Goal: Information Seeking & Learning: Learn about a topic

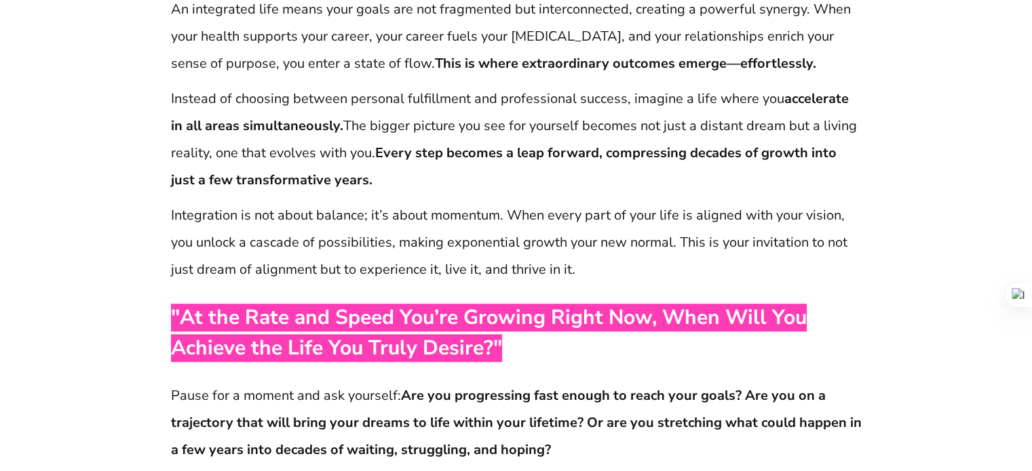
scroll to position [874, 0]
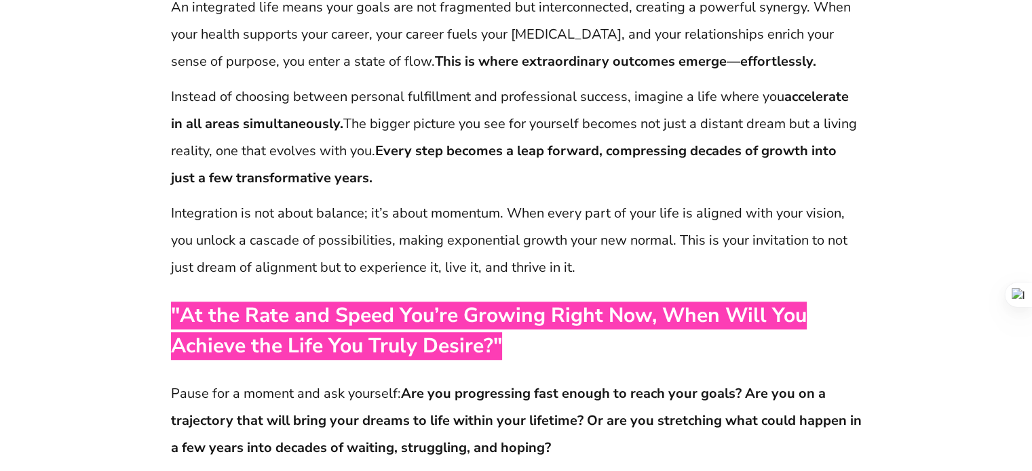
click at [345, 314] on span ""At the Rate and Speed You’re Growing Right Now, When Will You Achieve the Life…" at bounding box center [489, 331] width 636 height 58
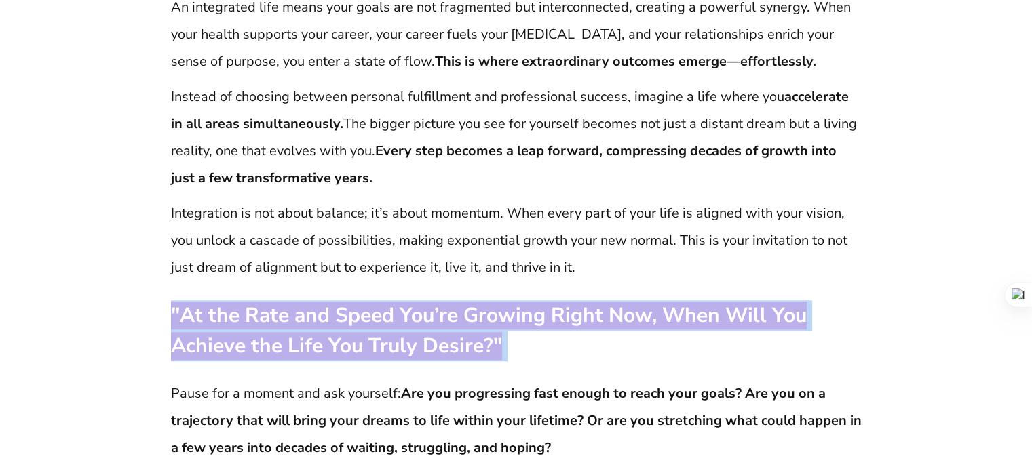
click at [345, 314] on span ""At the Rate and Speed You’re Growing Right Now, When Will You Achieve the Life…" at bounding box center [489, 331] width 636 height 58
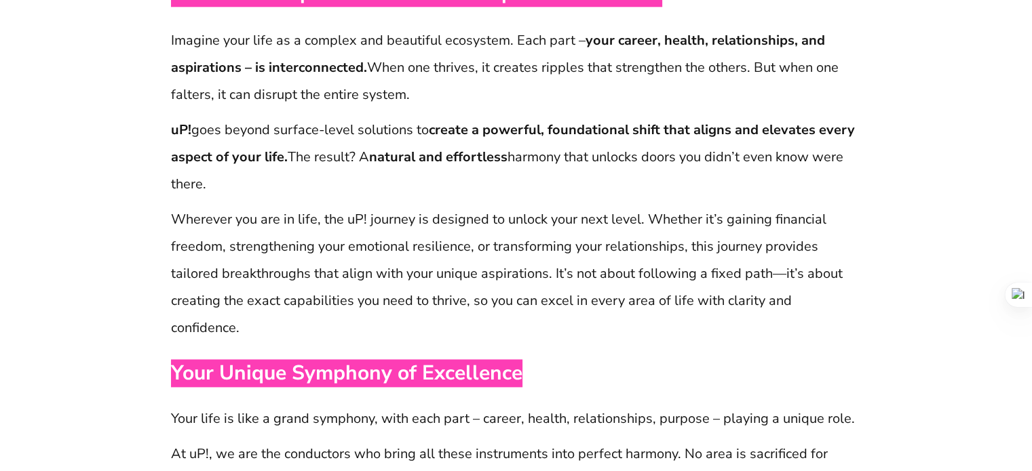
scroll to position [1611, 0]
